Goal: Transaction & Acquisition: Obtain resource

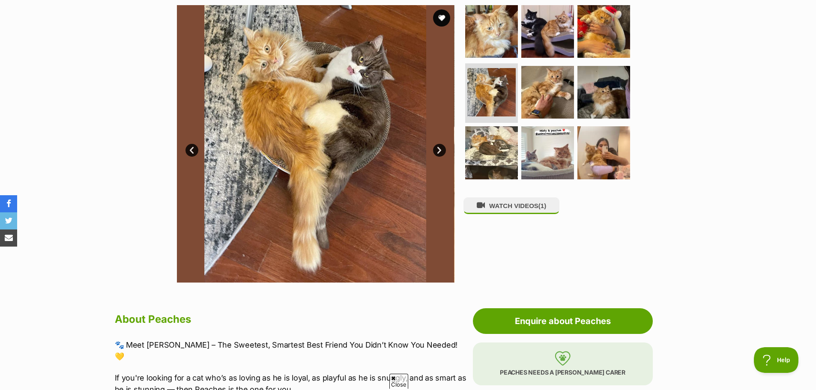
scroll to position [86, 0]
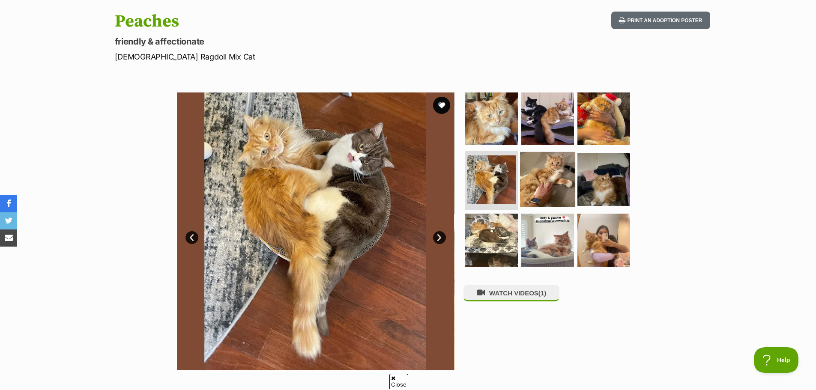
click at [543, 172] on img at bounding box center [547, 179] width 55 height 55
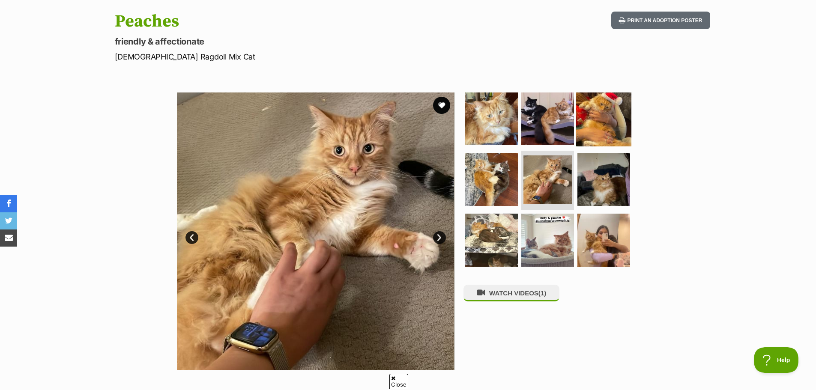
click at [588, 128] on img at bounding box center [603, 118] width 55 height 55
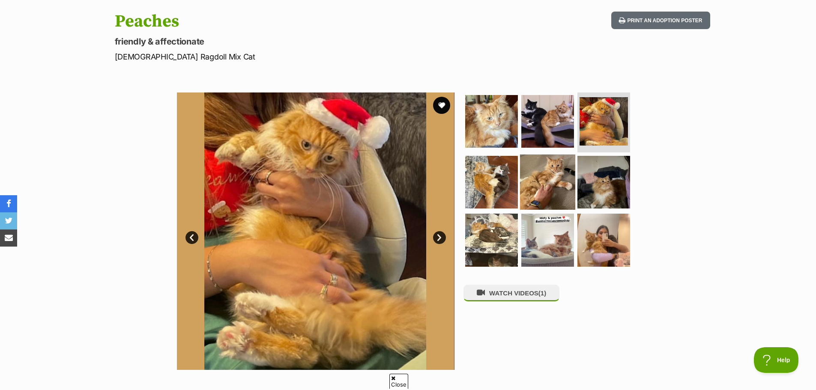
click at [556, 174] on img at bounding box center [547, 181] width 55 height 55
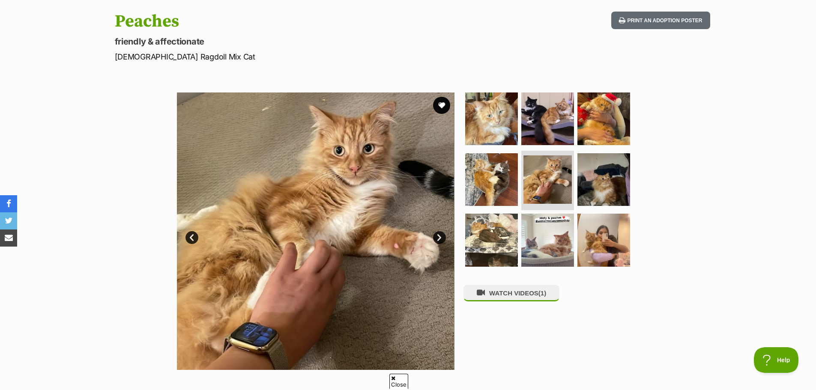
drag, startPoint x: 116, startPoint y: 23, endPoint x: 185, endPoint y: 20, distance: 68.6
click at [185, 20] on h1 "Peaches" at bounding box center [296, 22] width 362 height 20
copy h1 "Peaches"
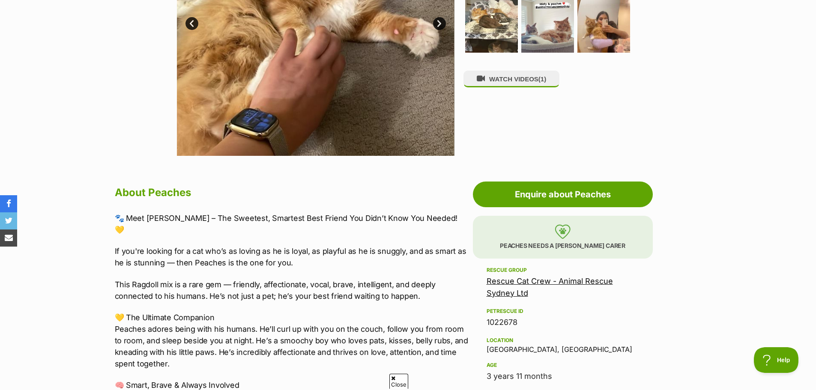
scroll to position [471, 0]
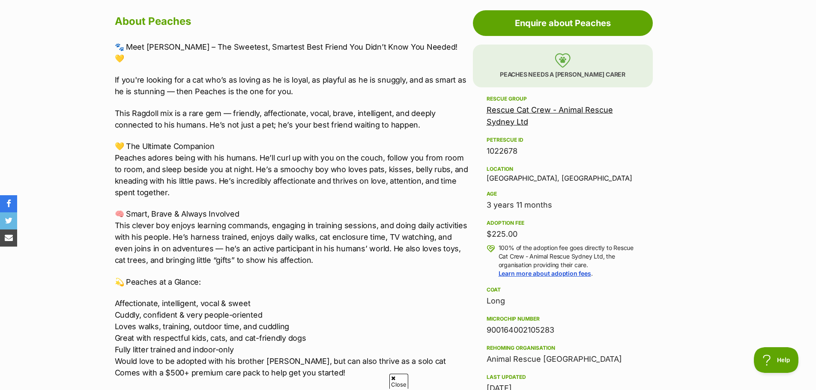
drag, startPoint x: 486, startPoint y: 206, endPoint x: 560, endPoint y: 201, distance: 74.2
click at [560, 201] on div "3 years 11 months" at bounding box center [562, 205] width 152 height 12
copy div "3 years 11 months"
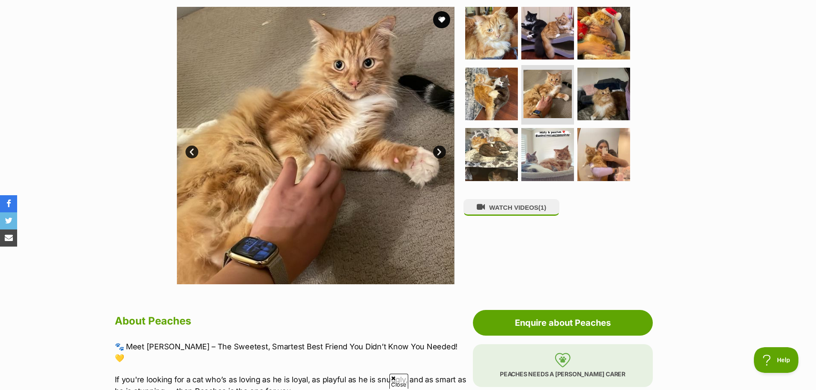
scroll to position [0, 0]
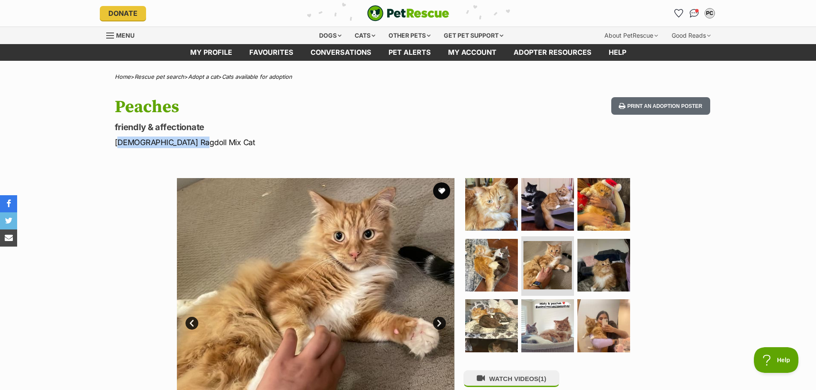
drag, startPoint x: 115, startPoint y: 142, endPoint x: 199, endPoint y: 143, distance: 83.9
click at [199, 143] on p "[DEMOGRAPHIC_DATA] Ragdoll Mix Cat" at bounding box center [296, 143] width 362 height 12
copy p "[DEMOGRAPHIC_DATA] Ragdoll Mix Cat"
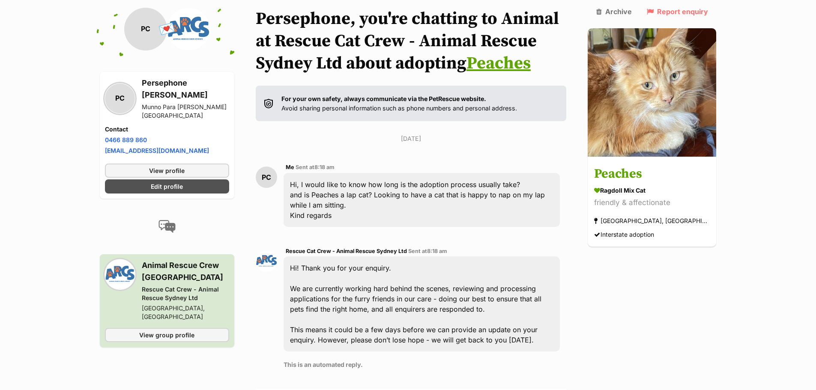
scroll to position [43, 0]
